Goal: Transaction & Acquisition: Purchase product/service

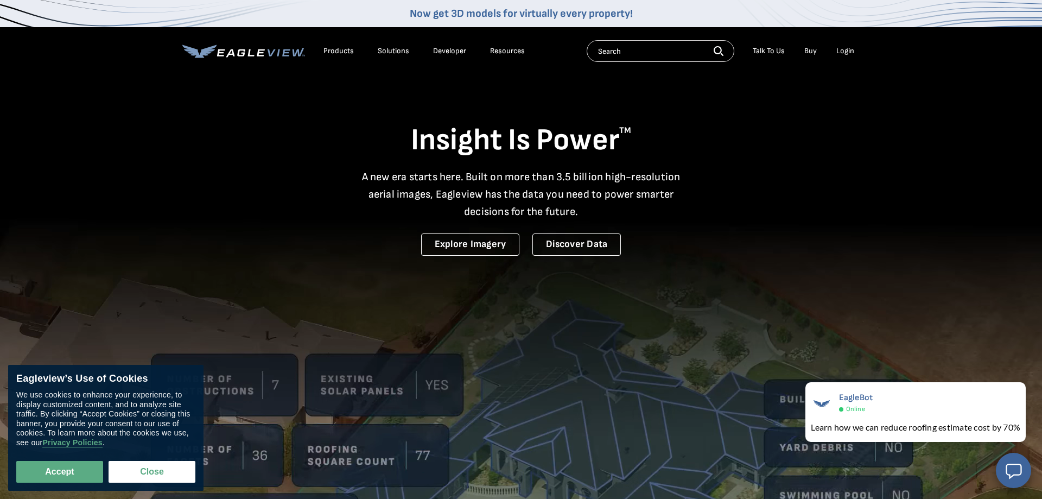
click at [848, 53] on div "Login" at bounding box center [845, 51] width 18 height 10
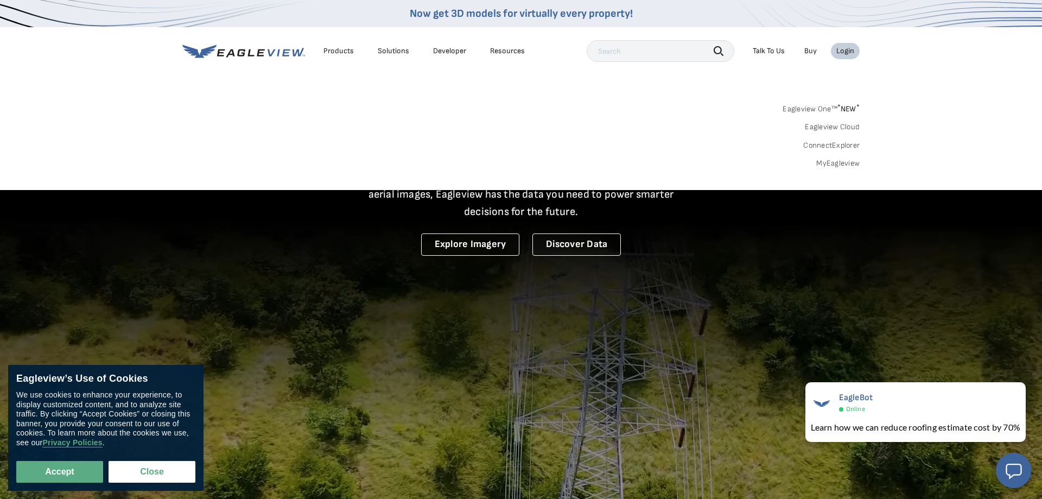
click at [849, 163] on link "MyEagleview" at bounding box center [837, 163] width 43 height 10
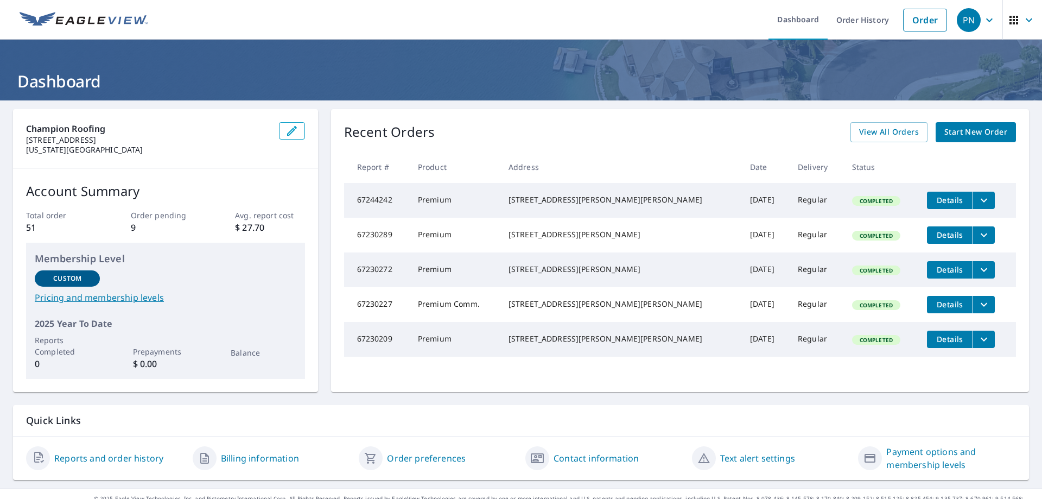
click at [952, 134] on span "Start New Order" at bounding box center [975, 132] width 63 height 14
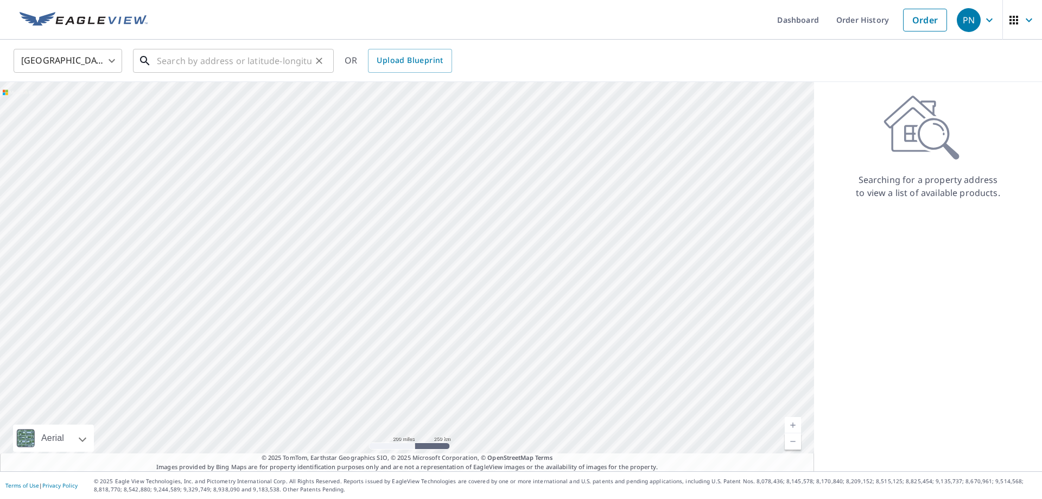
click at [229, 68] on input "text" at bounding box center [234, 61] width 155 height 30
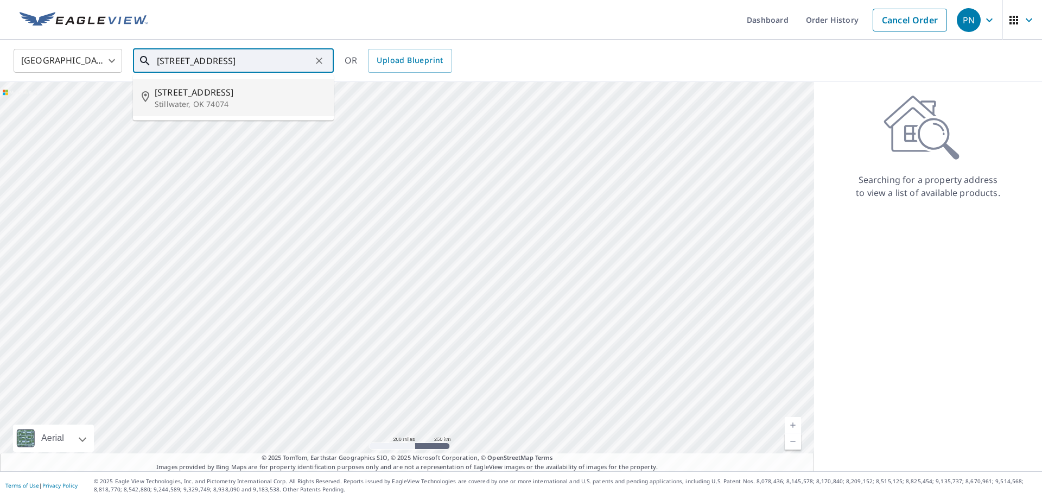
click at [163, 104] on p "Stillwater, OK 74074" at bounding box center [240, 104] width 170 height 11
type input "2601 S Black Oak Dr Stillwater, OK 74074"
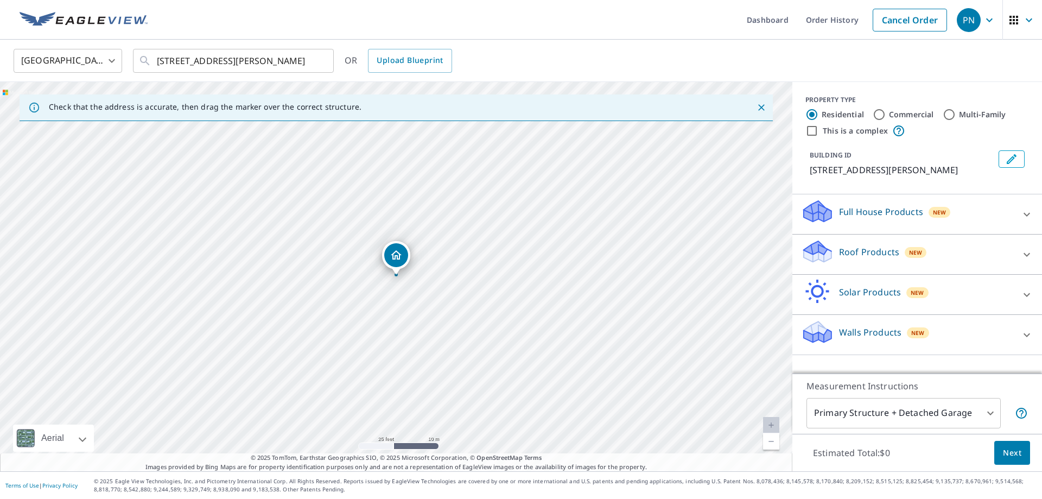
click at [850, 253] on p "Roof Products" at bounding box center [869, 251] width 60 height 13
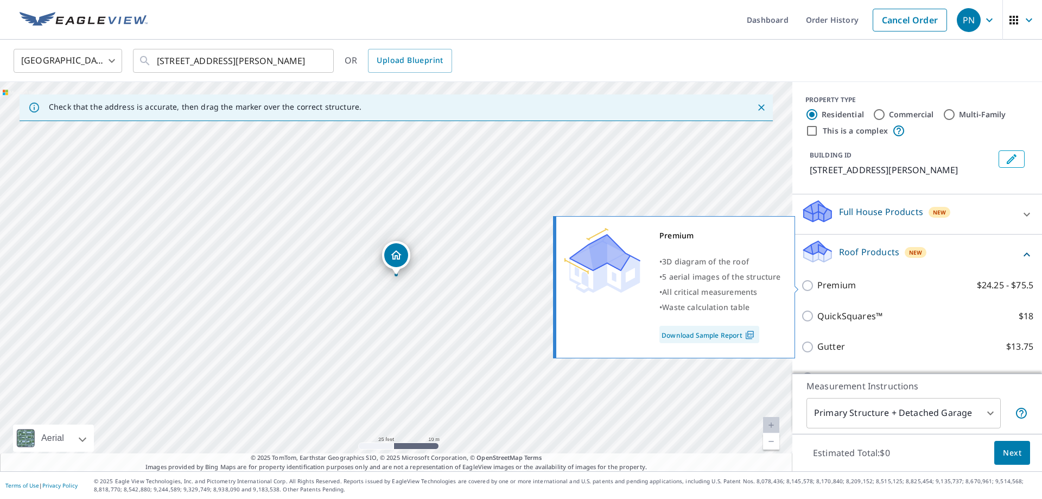
click at [853, 285] on p "Premium" at bounding box center [836, 285] width 39 height 14
click at [817, 285] on input "Premium $24.25 - $75.5" at bounding box center [809, 285] width 16 height 13
checkbox input "true"
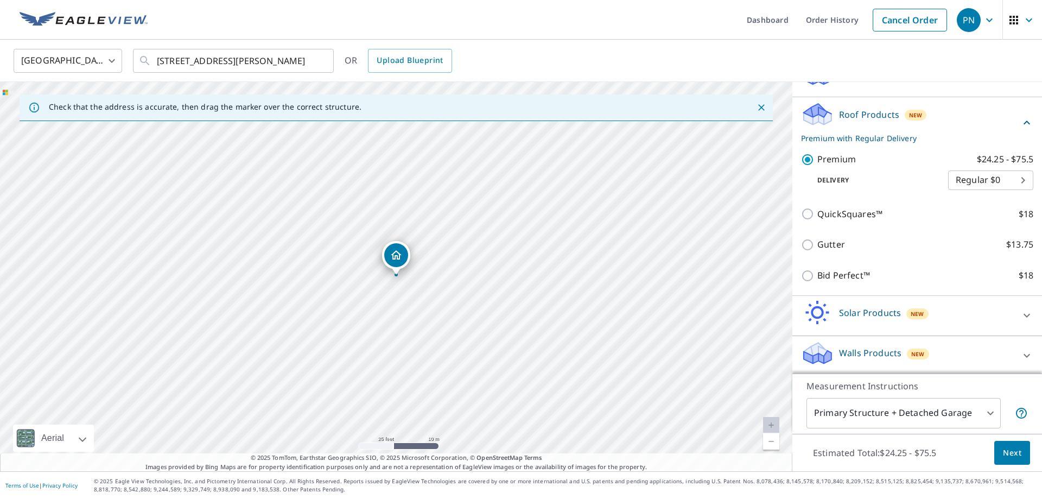
scroll to position [141, 0]
click at [959, 413] on body "PN PN Dashboard Order History Cancel Order PN United States US ​ 2601 S Black O…" at bounding box center [521, 249] width 1042 height 499
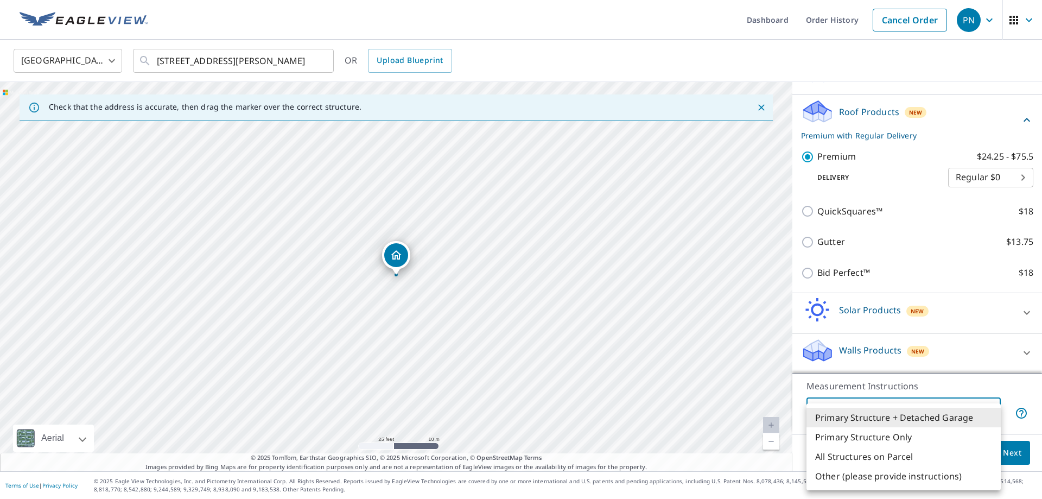
click at [962, 381] on div at bounding box center [521, 249] width 1042 height 499
click at [962, 412] on body "PN PN Dashboard Order History Cancel Order PN United States US ​ 2601 S Black O…" at bounding box center [521, 249] width 1042 height 499
click at [942, 443] on li "Primary Structure Only" at bounding box center [903, 437] width 194 height 20
type input "2"
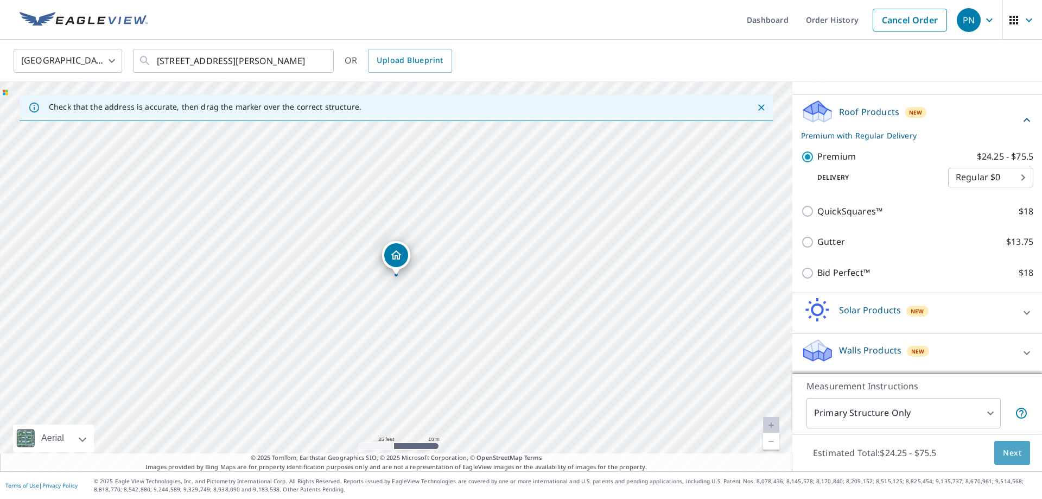
click at [1001, 457] on button "Next" at bounding box center [1012, 453] width 36 height 24
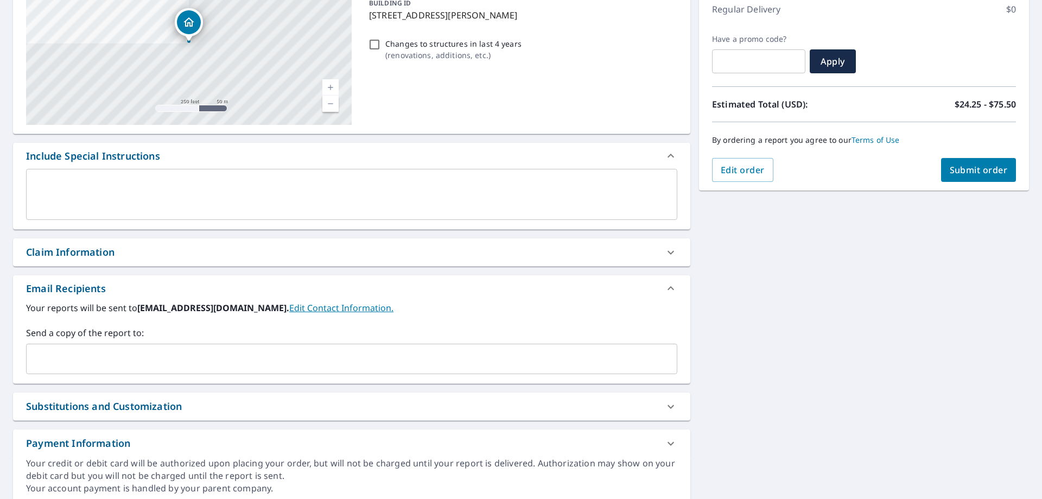
scroll to position [197, 0]
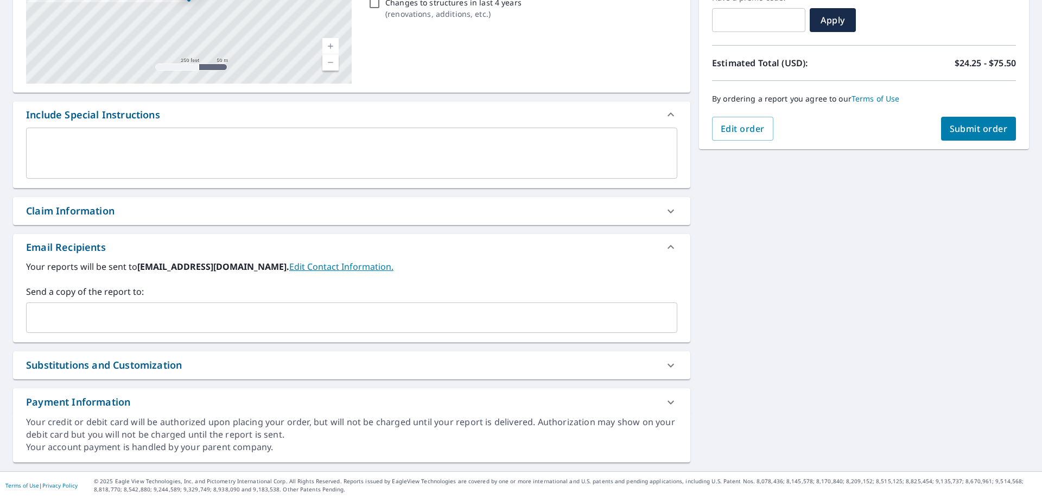
click at [976, 132] on span "Submit order" at bounding box center [979, 129] width 58 height 12
checkbox input "true"
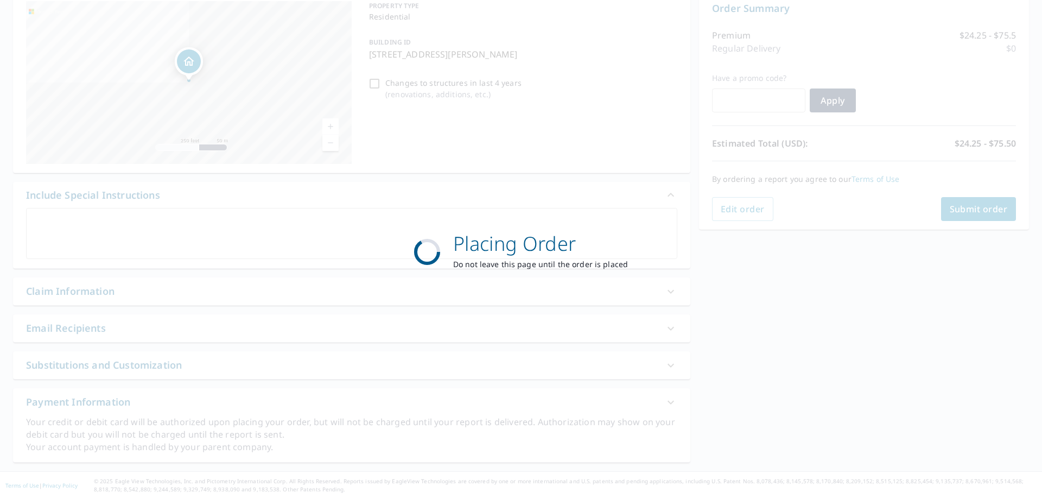
scroll to position [117, 0]
